Goal: Navigation & Orientation: Find specific page/section

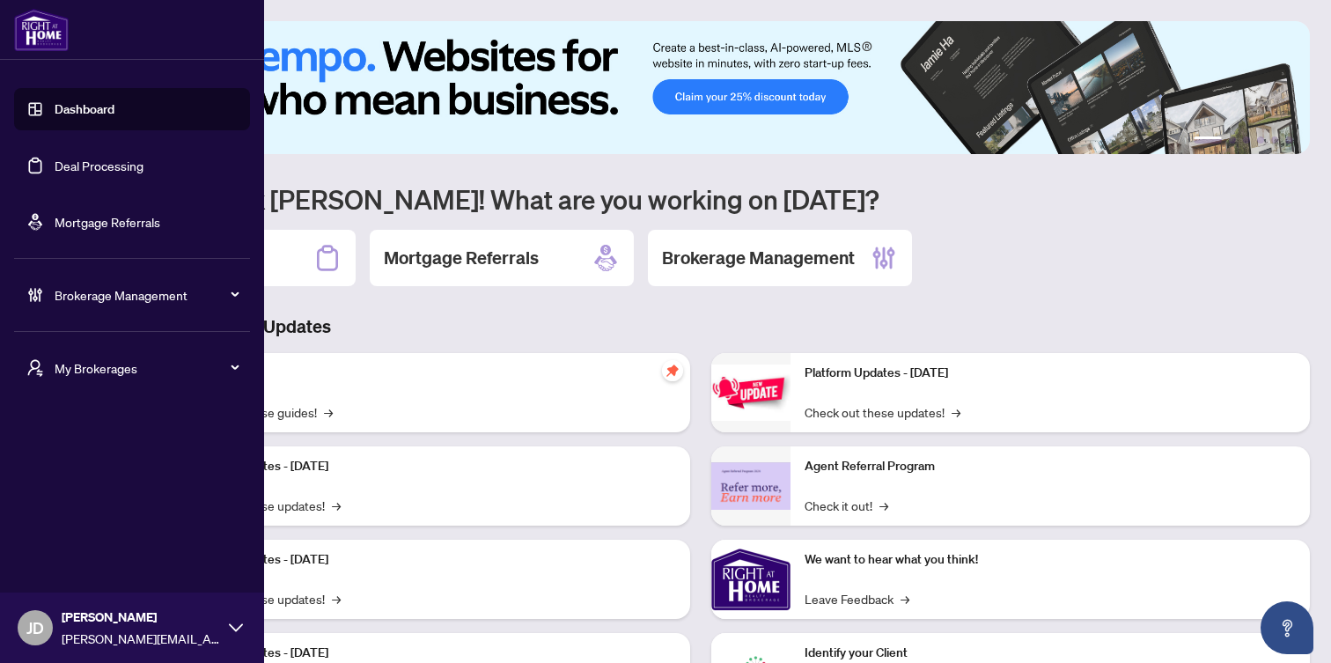
click at [29, 374] on icon "user-switch" at bounding box center [35, 368] width 18 height 18
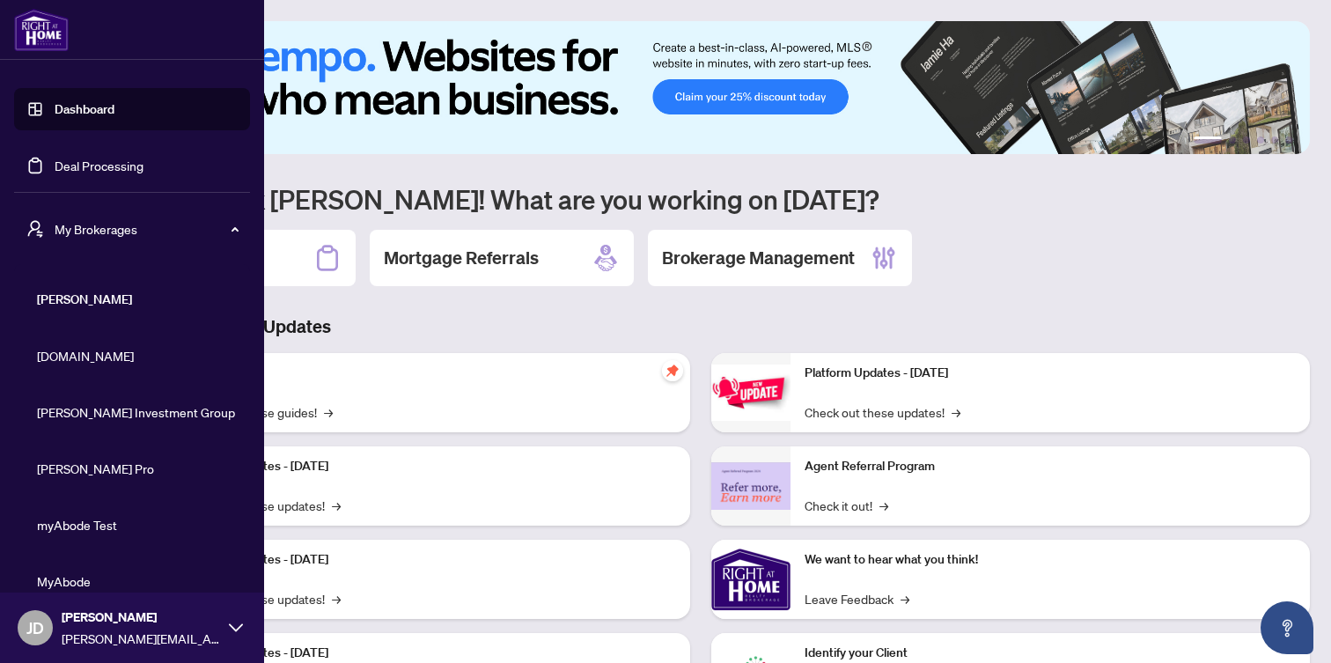
click at [58, 357] on span "[DOMAIN_NAME]" at bounding box center [137, 355] width 201 height 19
